Goal: Information Seeking & Learning: Check status

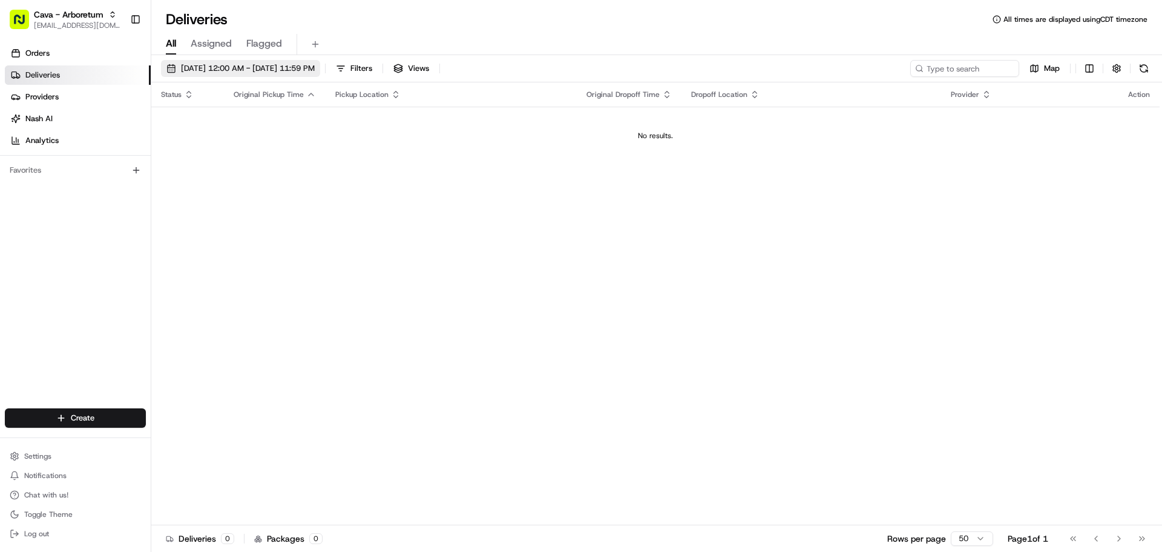
click at [230, 65] on span "08/23/2025 12:00 AM - 08/23/2025 11:59 PM" at bounding box center [248, 68] width 134 height 11
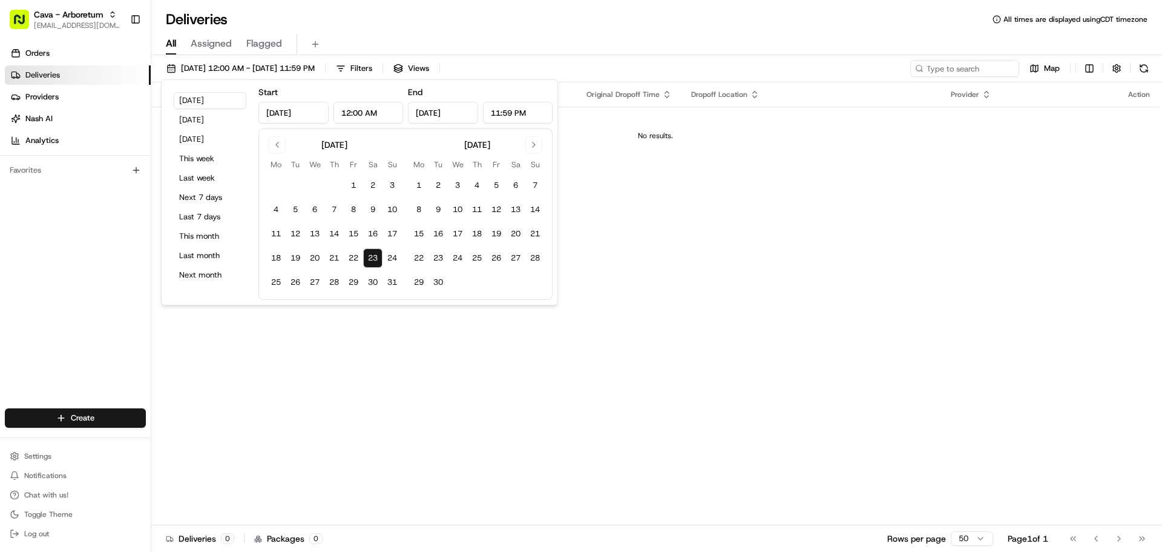
click at [367, 257] on button "23" at bounding box center [372, 257] width 19 height 19
click at [180, 381] on div "Status Original Pickup Time Pickup Location Original Dropoff Time Dropoff Locat…" at bounding box center [655, 303] width 1009 height 443
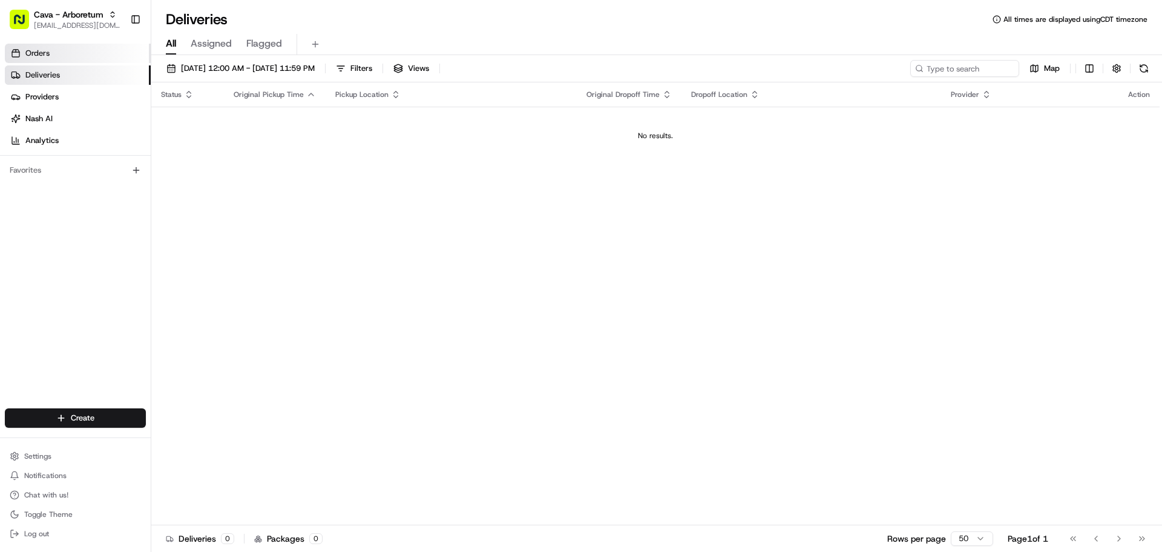
click at [58, 47] on link "Orders" at bounding box center [78, 53] width 146 height 19
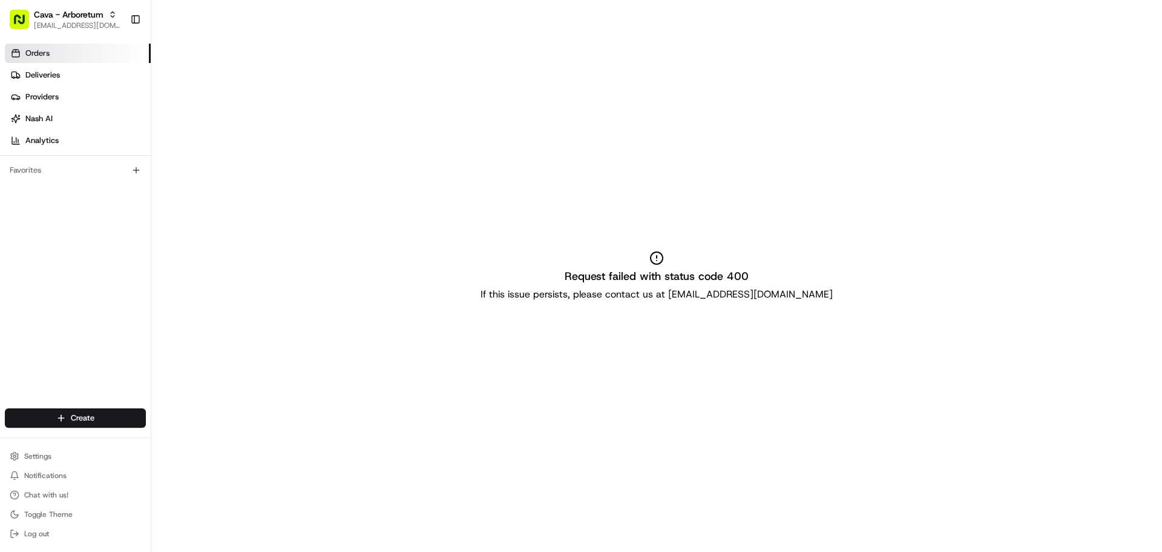
click at [58, 49] on link "Orders" at bounding box center [78, 53] width 146 height 19
click at [66, 79] on link "Deliveries" at bounding box center [78, 74] width 146 height 19
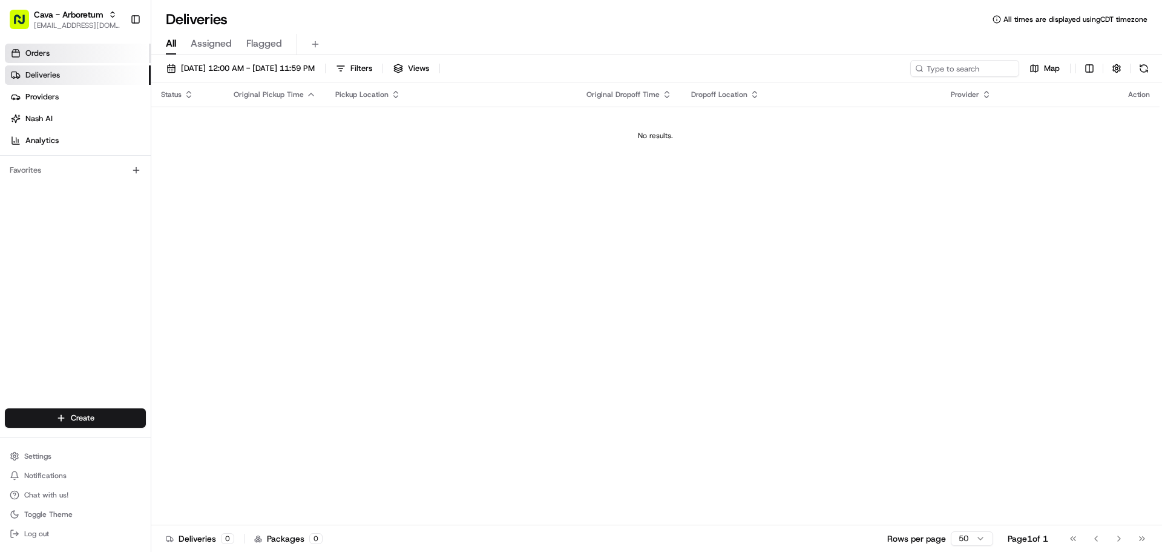
click at [74, 54] on link "Orders" at bounding box center [78, 53] width 146 height 19
